Goal: Task Accomplishment & Management: Use online tool/utility

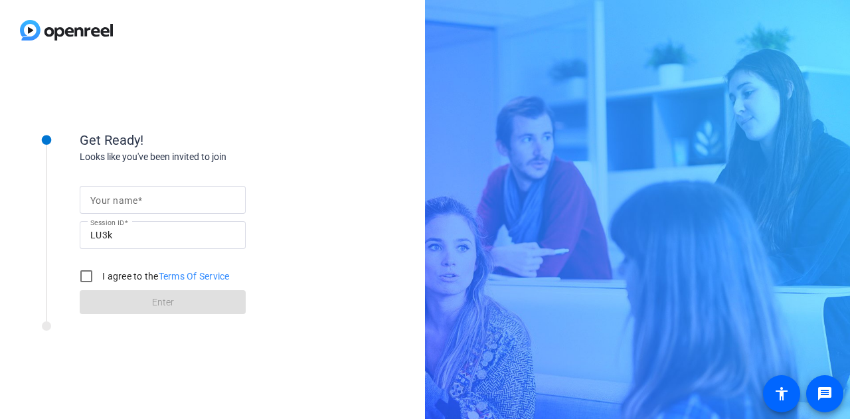
click at [155, 197] on input "Your name" at bounding box center [162, 200] width 145 height 16
type input "[PERSON_NAME]"
click at [80, 272] on input "I agree to the Terms Of Service" at bounding box center [86, 276] width 27 height 27
checkbox input "true"
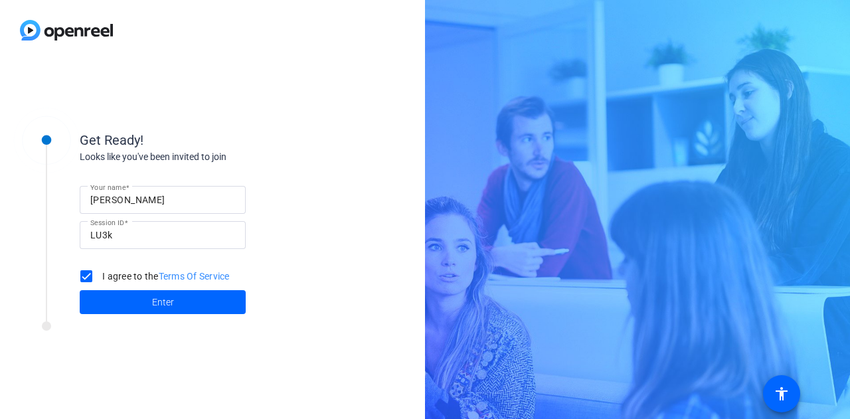
click at [146, 306] on span at bounding box center [163, 302] width 166 height 32
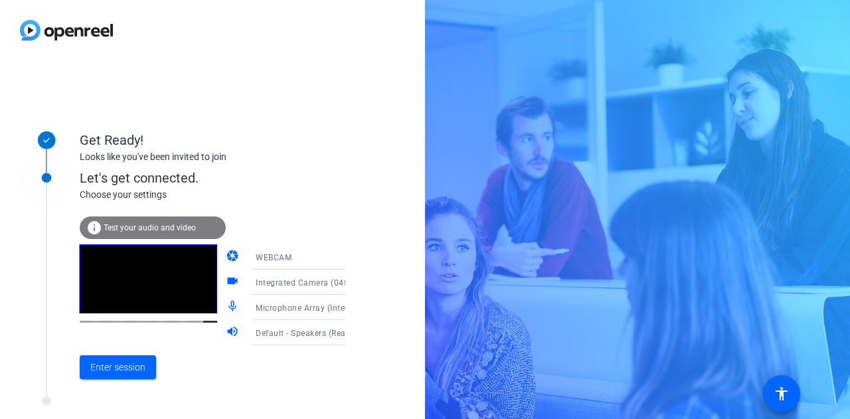
click at [165, 227] on span "Test your audio and video" at bounding box center [150, 227] width 92 height 9
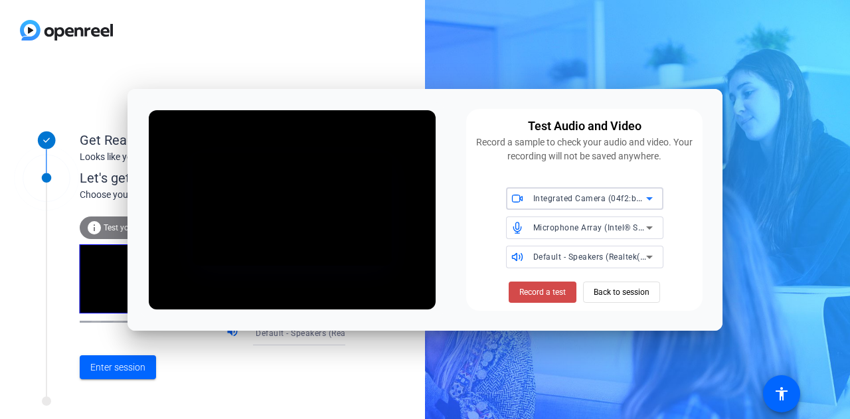
click at [563, 293] on span "Record a test" at bounding box center [542, 292] width 47 height 12
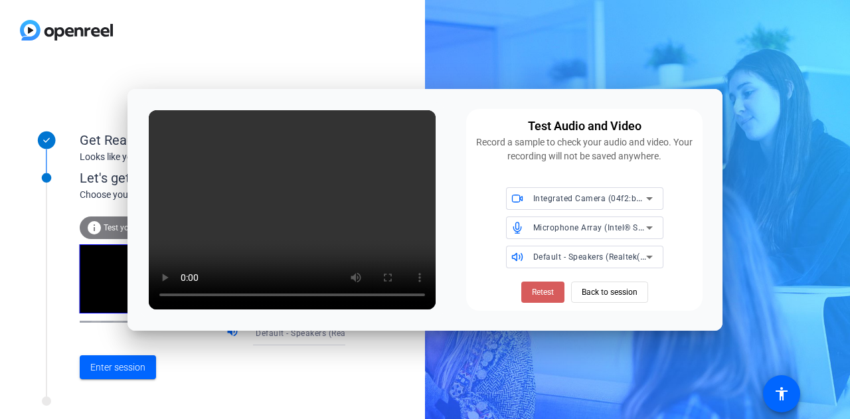
click at [546, 298] on span "Retest" at bounding box center [543, 292] width 22 height 12
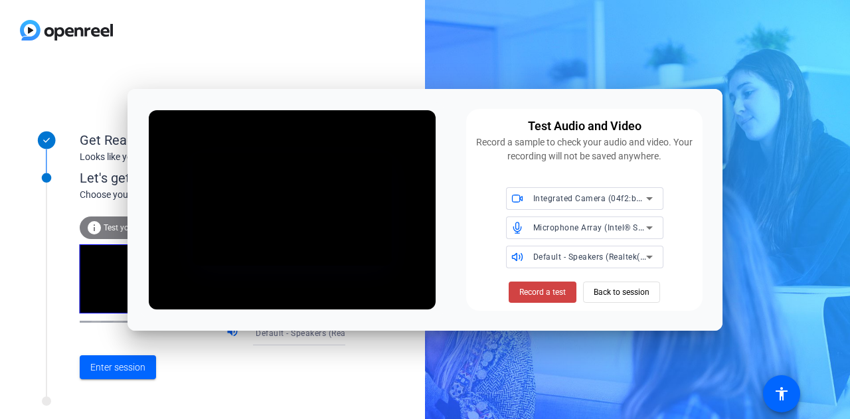
click at [546, 298] on span "Record a test" at bounding box center [542, 292] width 47 height 12
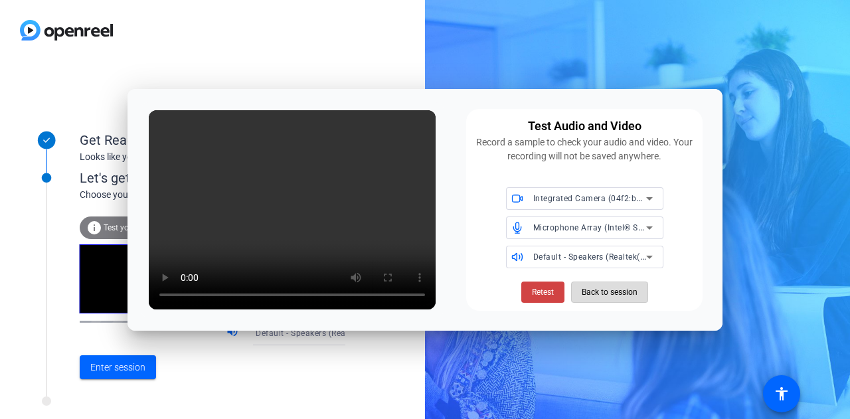
click at [591, 299] on span "Back to session" at bounding box center [610, 292] width 56 height 25
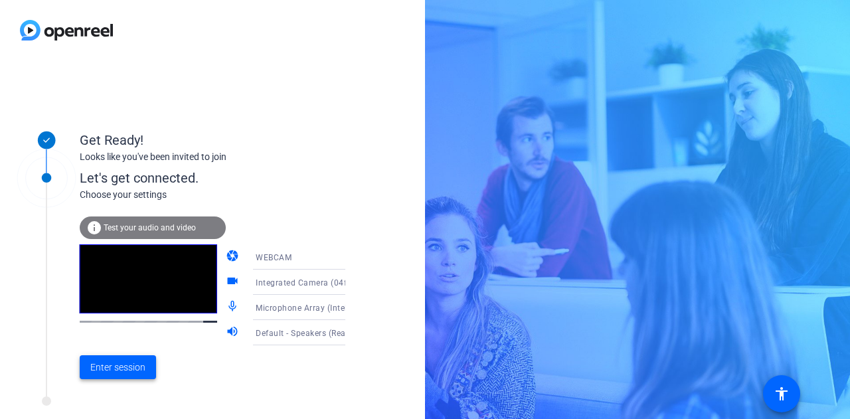
click at [115, 359] on button "Enter session" at bounding box center [118, 367] width 76 height 24
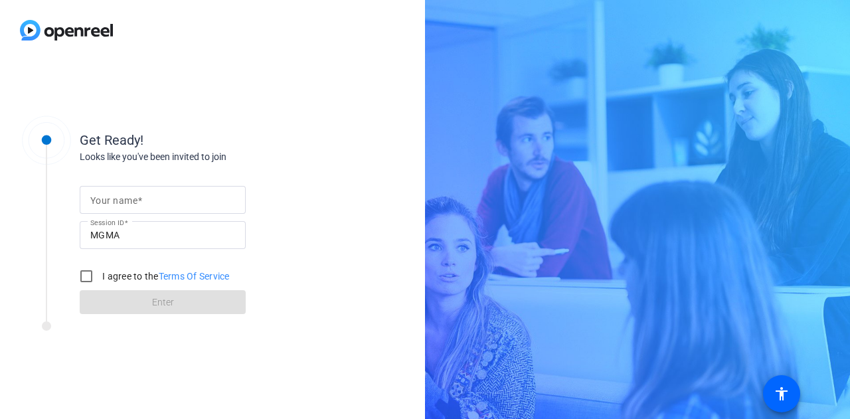
click at [165, 201] on input "Your name" at bounding box center [162, 200] width 145 height 16
type input "[PERSON_NAME]"
drag, startPoint x: 88, startPoint y: 271, endPoint x: 92, endPoint y: 284, distance: 13.2
click at [88, 271] on input "I agree to the Terms Of Service" at bounding box center [86, 276] width 27 height 27
checkbox input "true"
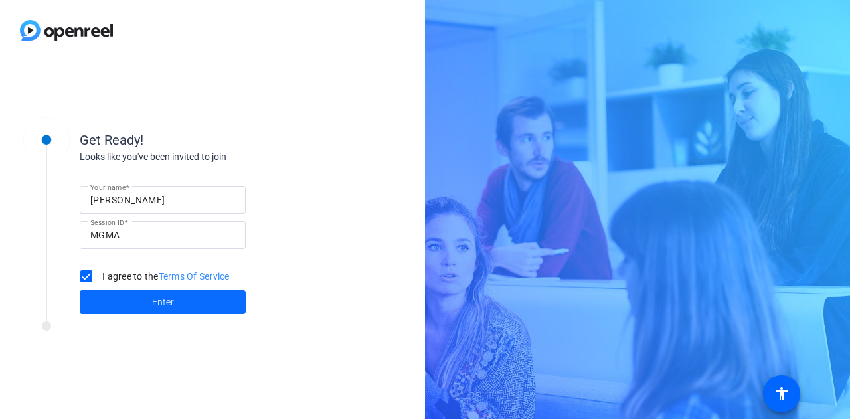
click at [167, 305] on span "Enter" at bounding box center [163, 303] width 22 height 14
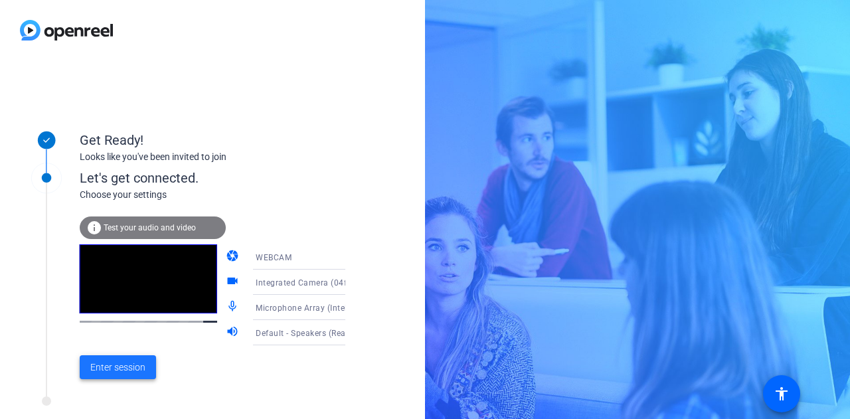
click at [141, 367] on span "Enter session" at bounding box center [117, 368] width 55 height 14
